Goal: Information Seeking & Learning: Check status

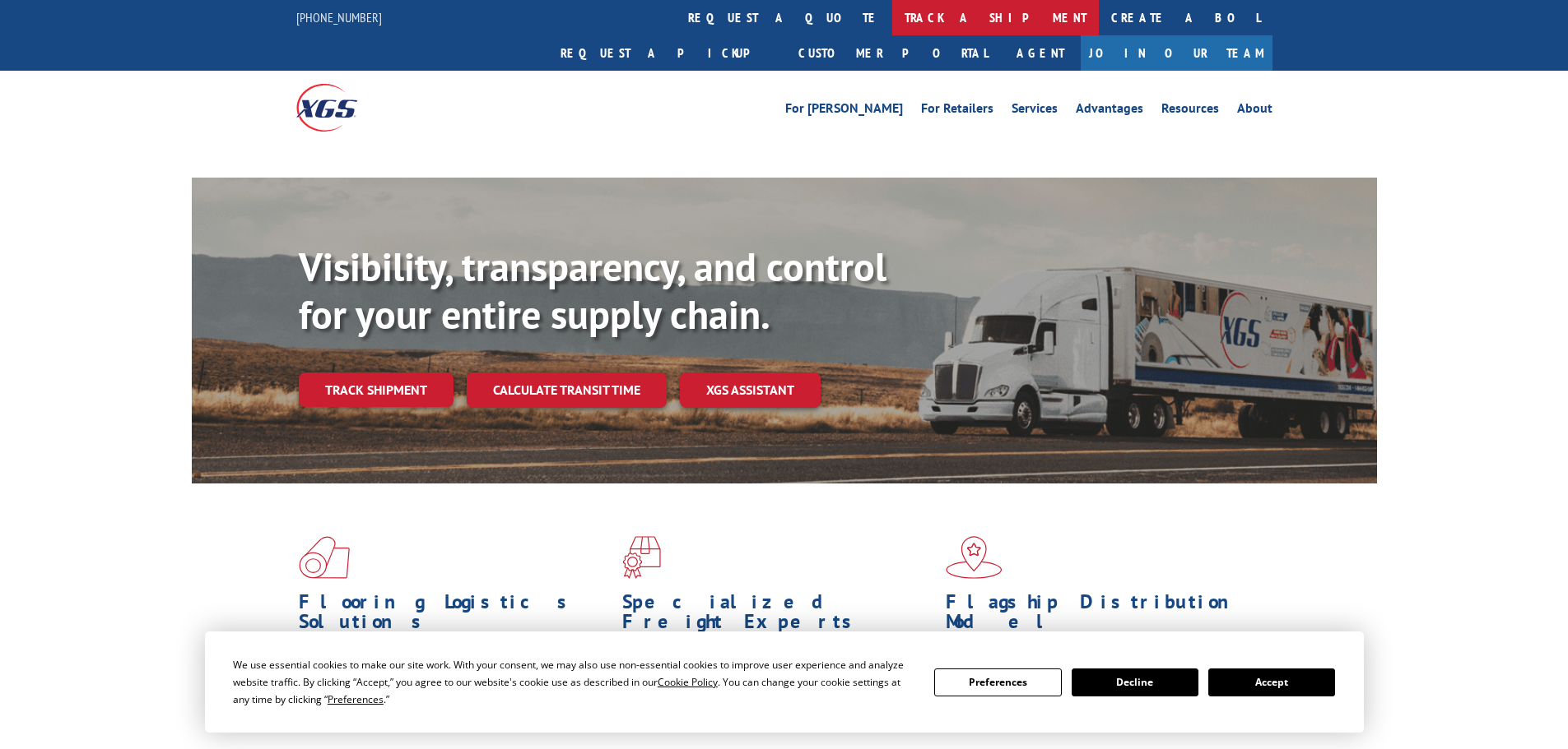
click at [892, 14] on link "track a shipment" at bounding box center [995, 17] width 206 height 35
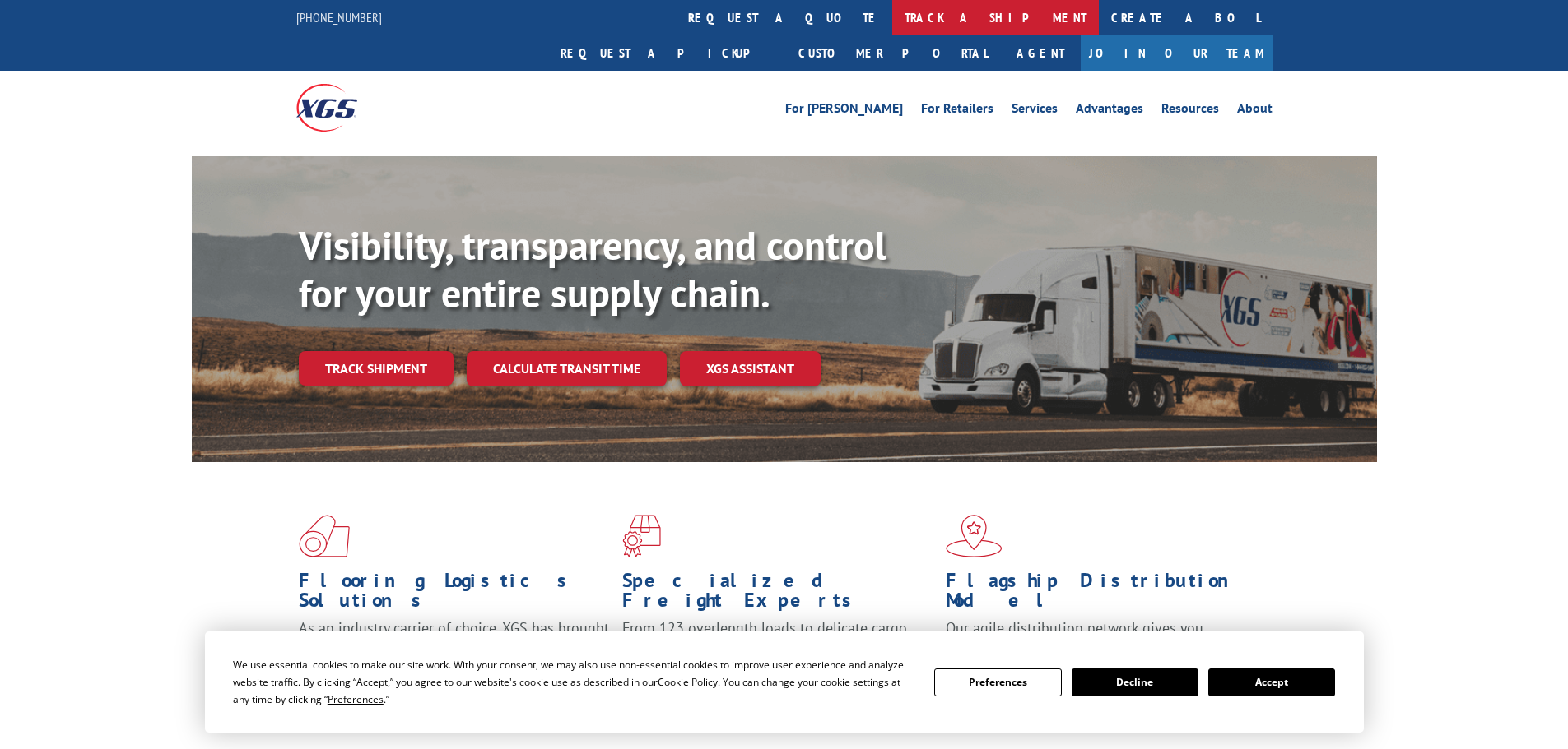
click at [892, 22] on link "track a shipment" at bounding box center [995, 17] width 206 height 35
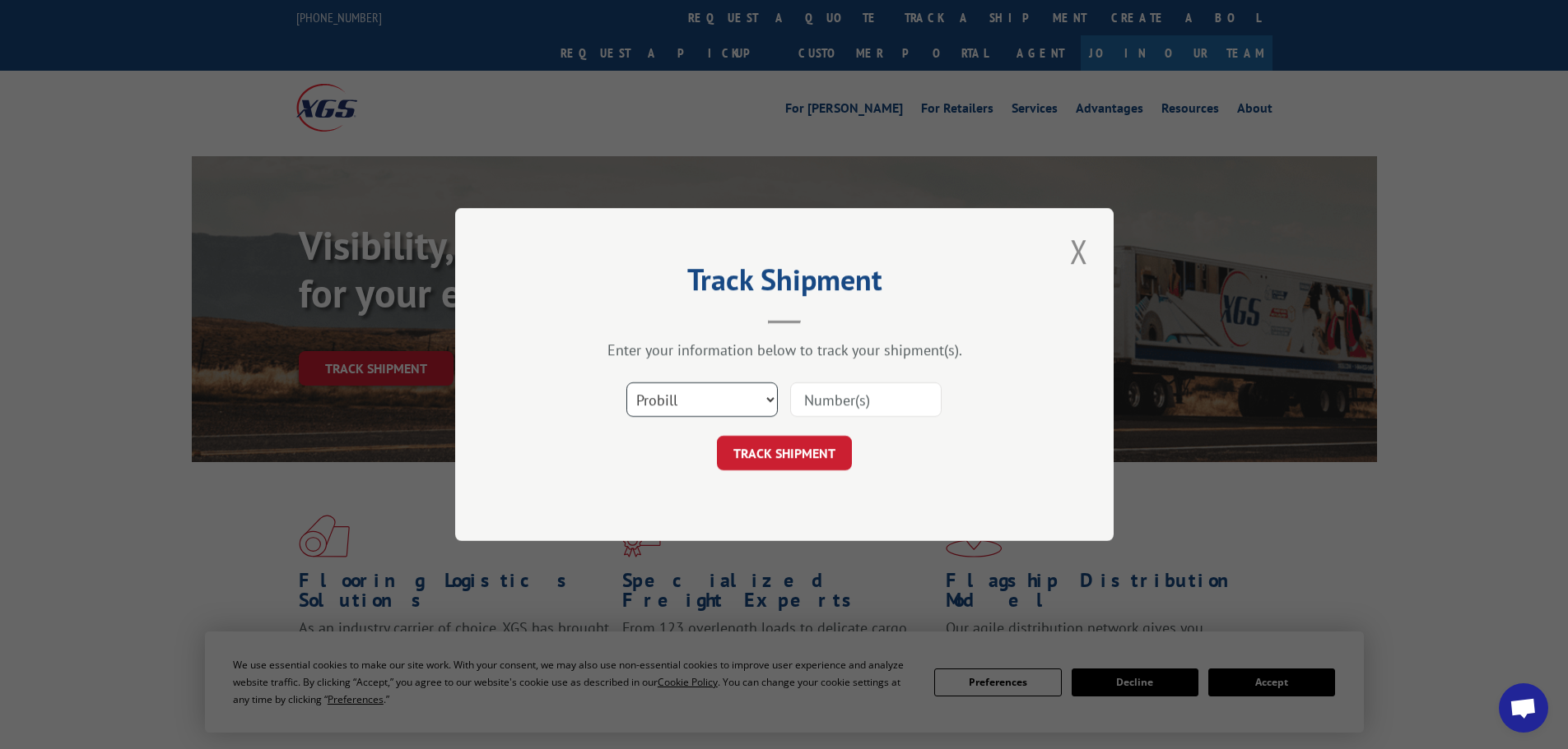
drag, startPoint x: 702, startPoint y: 389, endPoint x: 688, endPoint y: 409, distance: 24.4
click at [702, 390] on select "Select category... Probill BOL PO" at bounding box center [702, 399] width 152 height 35
select select "bol"
click at [626, 382] on select "Select category... Probill BOL PO" at bounding box center [702, 399] width 152 height 35
click at [840, 406] on input at bounding box center [865, 399] width 152 height 35
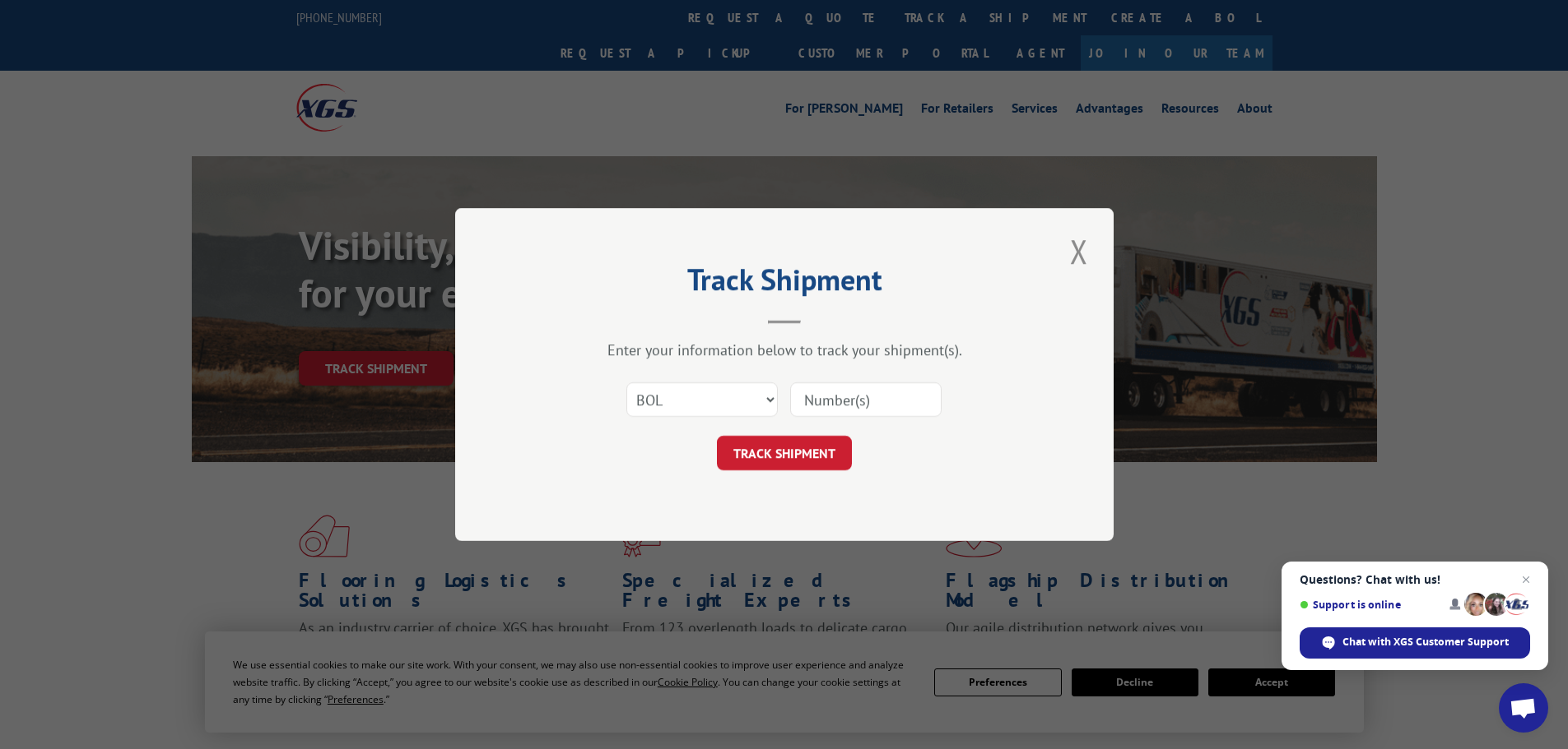
paste input "4860117"
type input "4860117"
click at [812, 443] on button "TRACK SHIPMENT" at bounding box center [784, 453] width 135 height 35
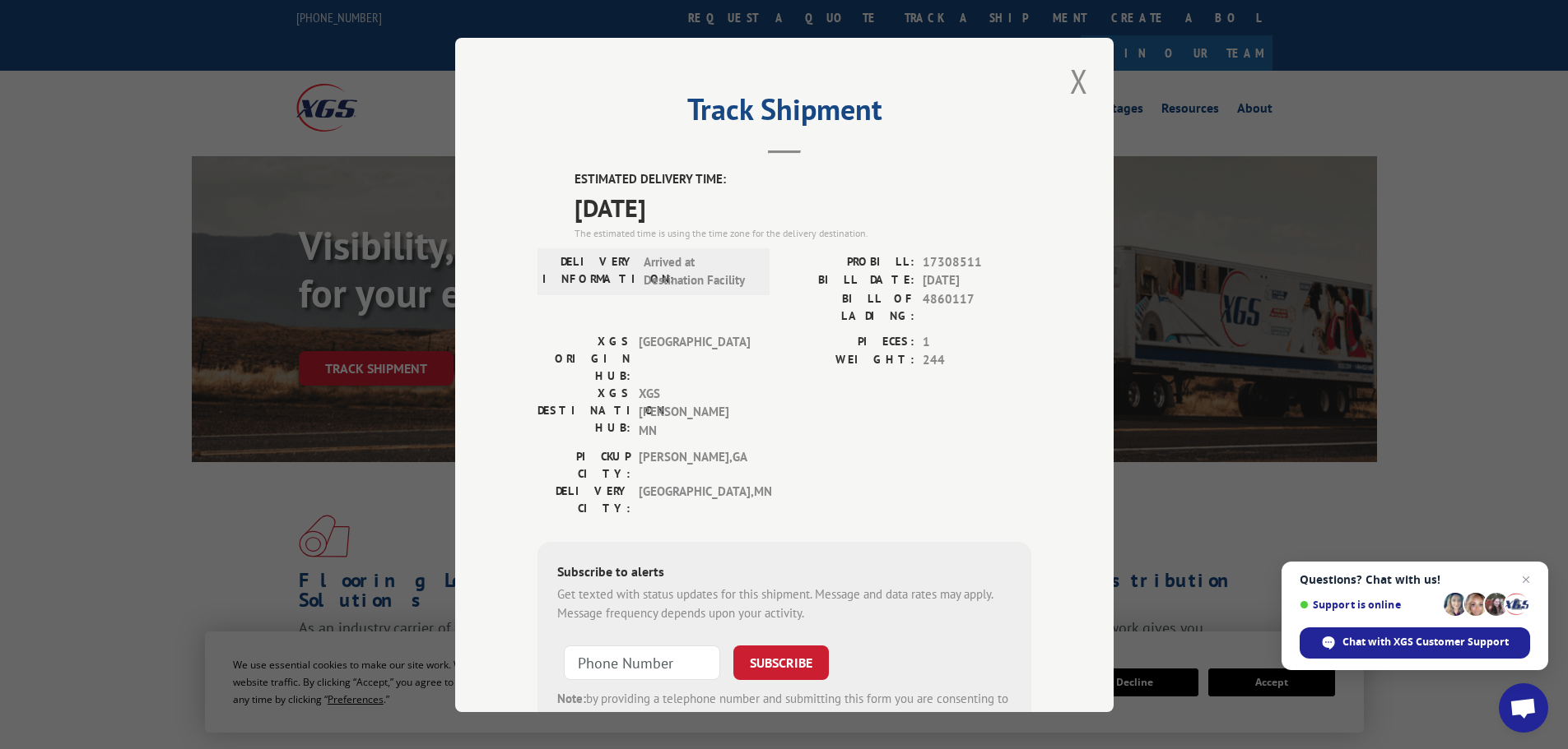
scroll to position [65, 0]
